Goal: Find specific page/section: Find specific page/section

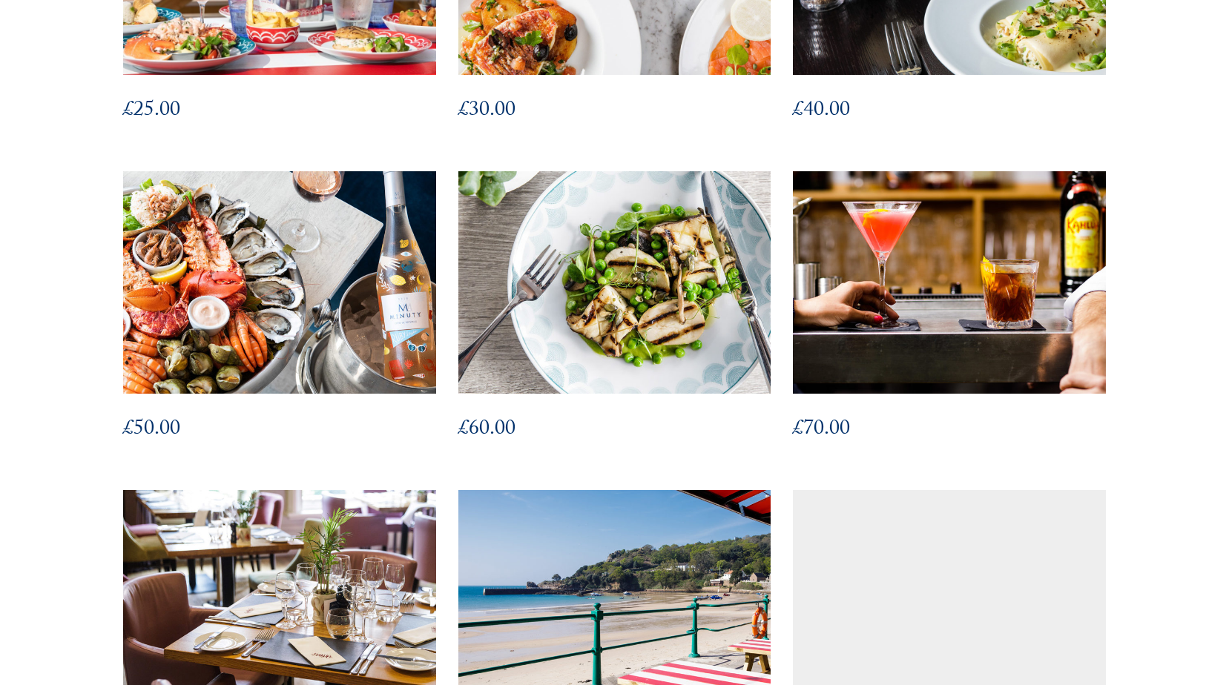
scroll to position [519, 0]
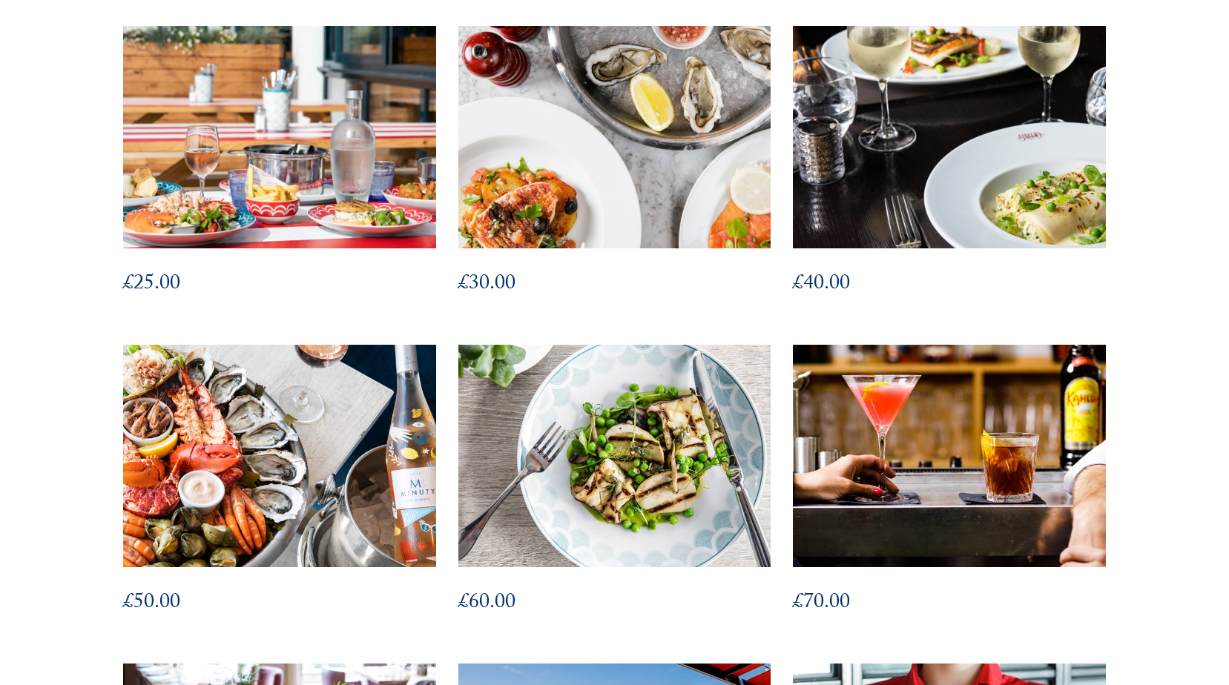
click at [358, 412] on img at bounding box center [280, 456] width 344 height 245
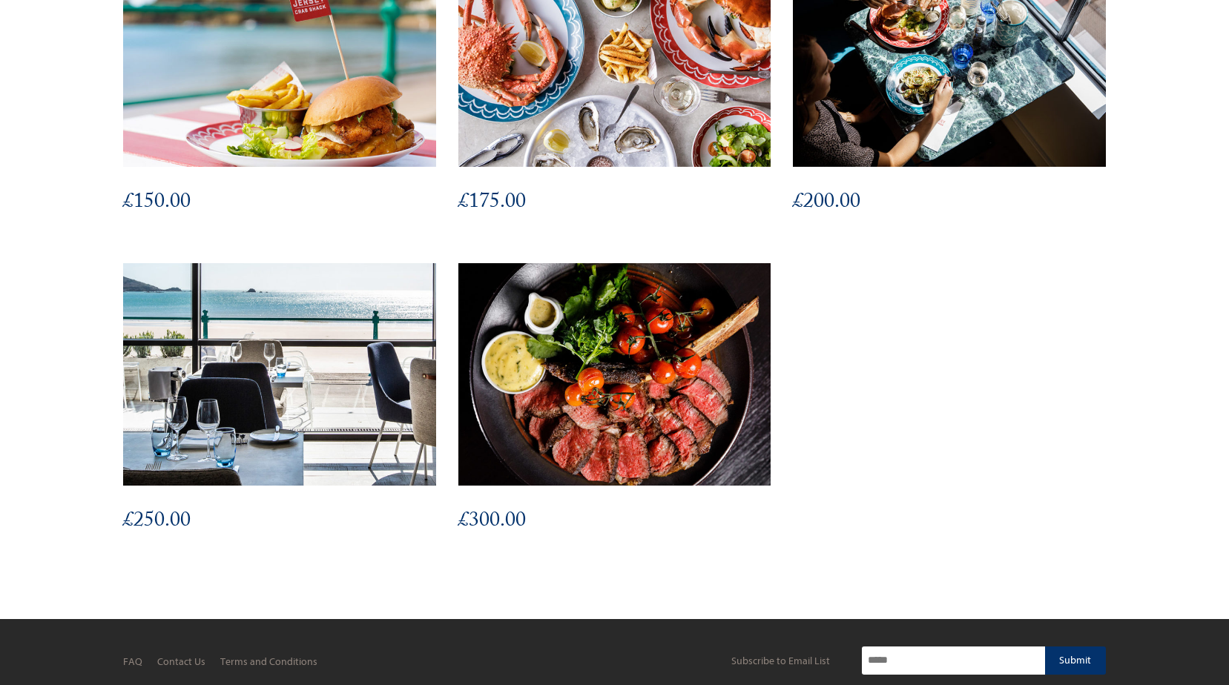
scroll to position [1640, 0]
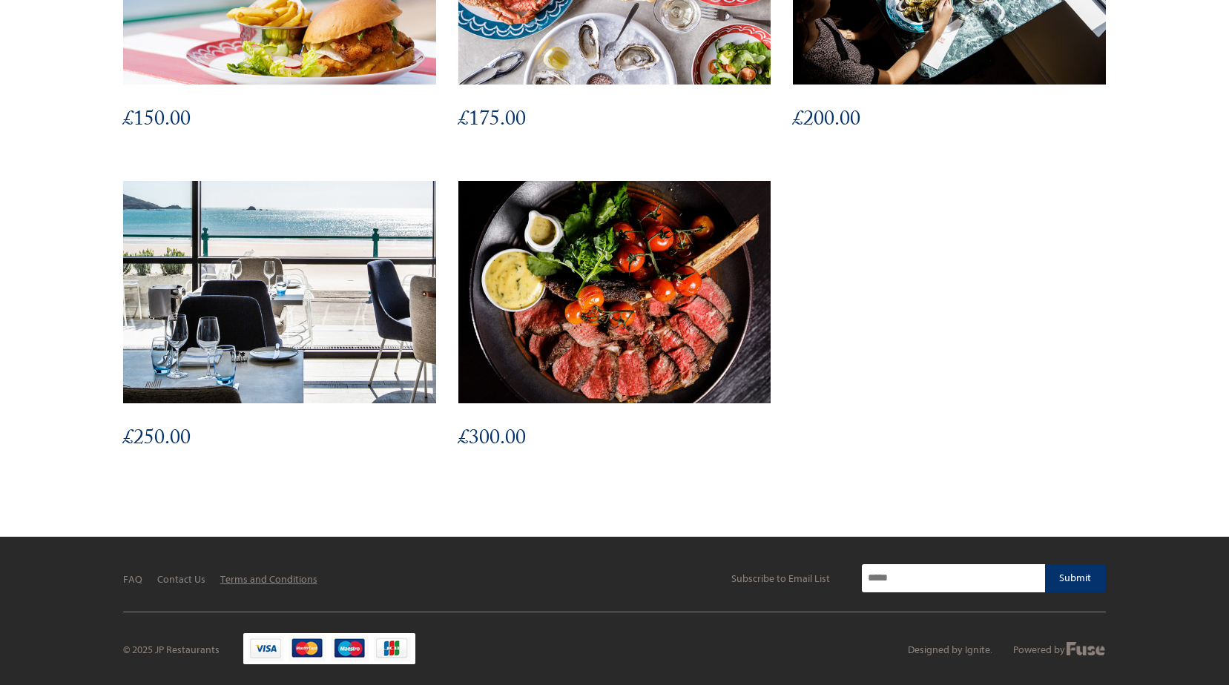
click at [234, 581] on link "Terms and Conditions" at bounding box center [268, 579] width 97 height 13
click at [290, 576] on link "Terms and Conditions" at bounding box center [268, 579] width 97 height 13
click at [183, 584] on li "Contact Us" at bounding box center [181, 580] width 48 height 16
click at [183, 581] on link "Contact Us" at bounding box center [181, 579] width 48 height 13
click at [300, 575] on link "Terms and Conditions" at bounding box center [268, 579] width 97 height 13
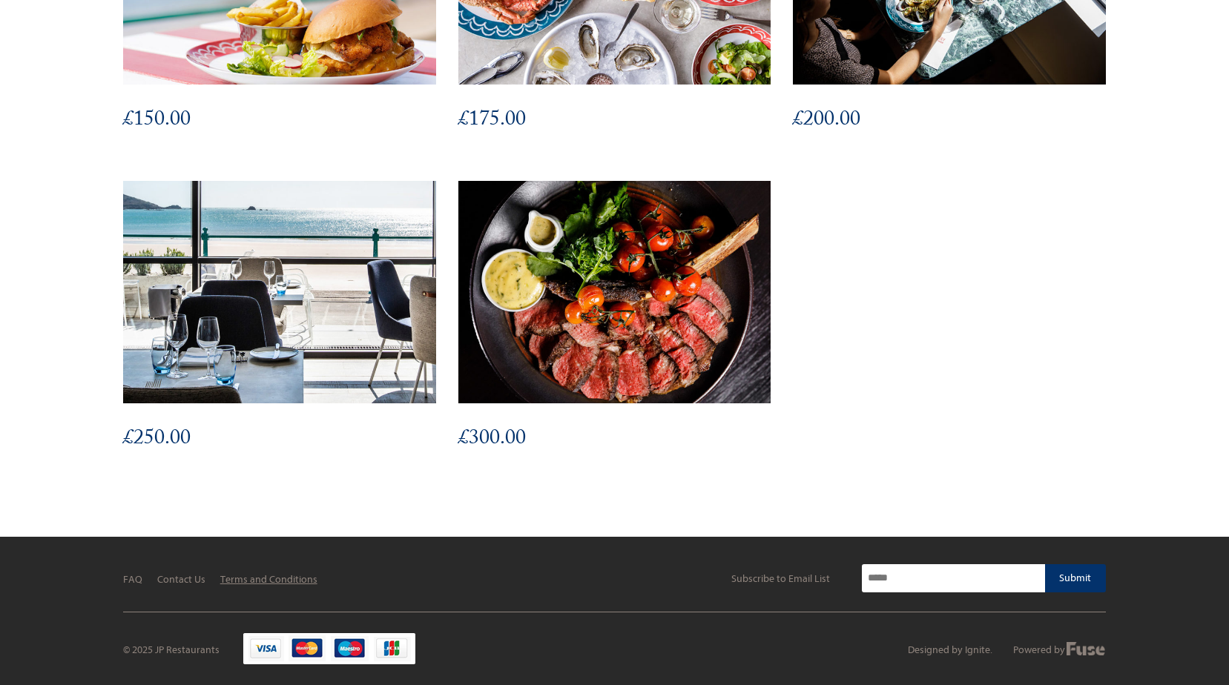
click at [280, 581] on link "Terms and Conditions" at bounding box center [268, 579] width 97 height 13
